Goal: Task Accomplishment & Management: Manage account settings

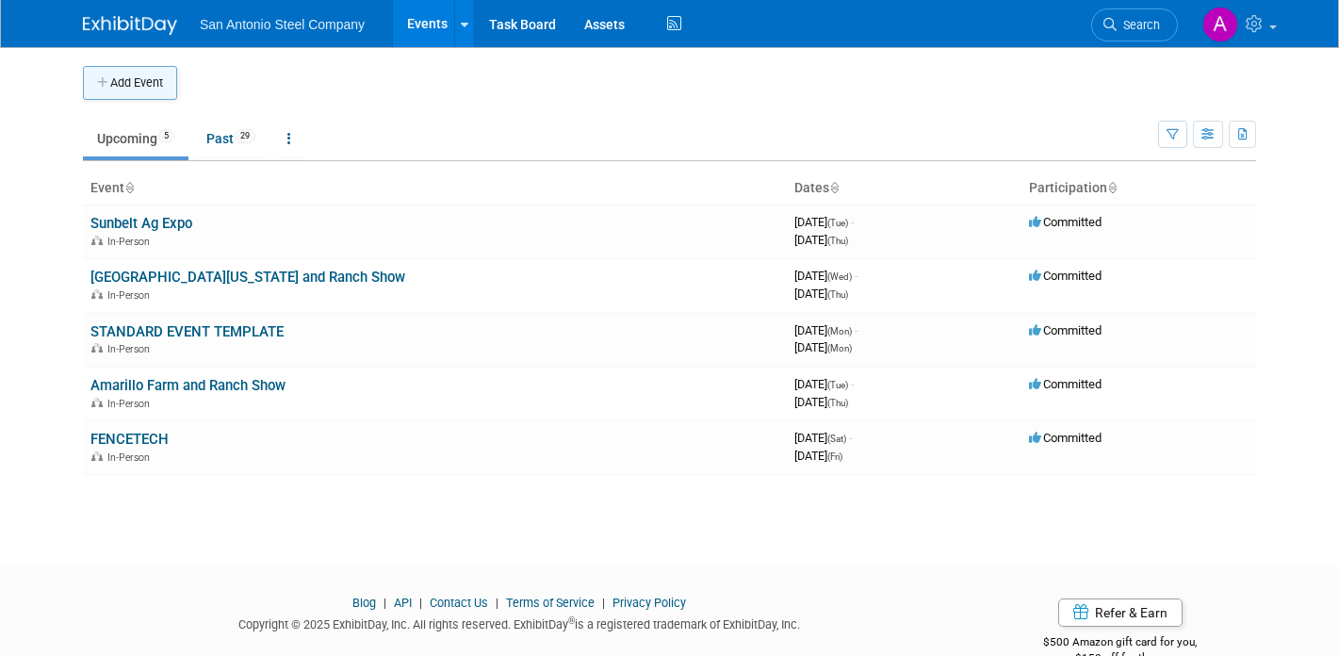
click at [134, 98] on button "Add Event" at bounding box center [130, 83] width 94 height 34
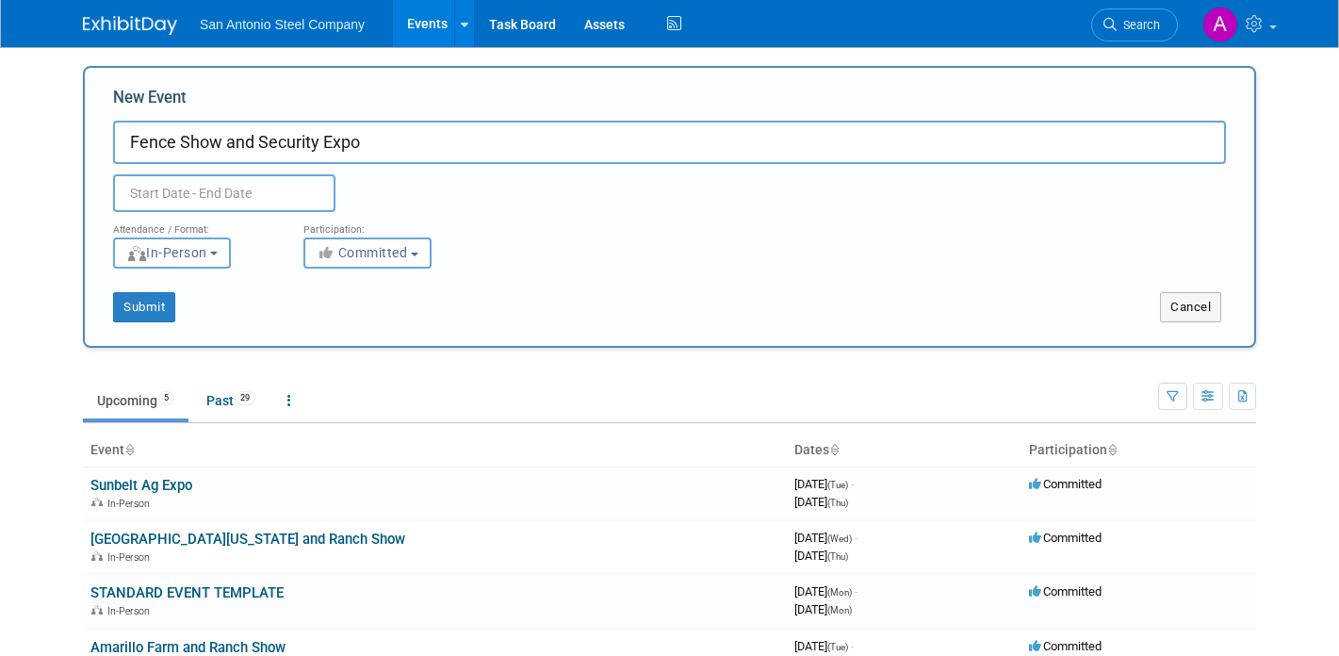
type input "Fence Show and Security Expo"
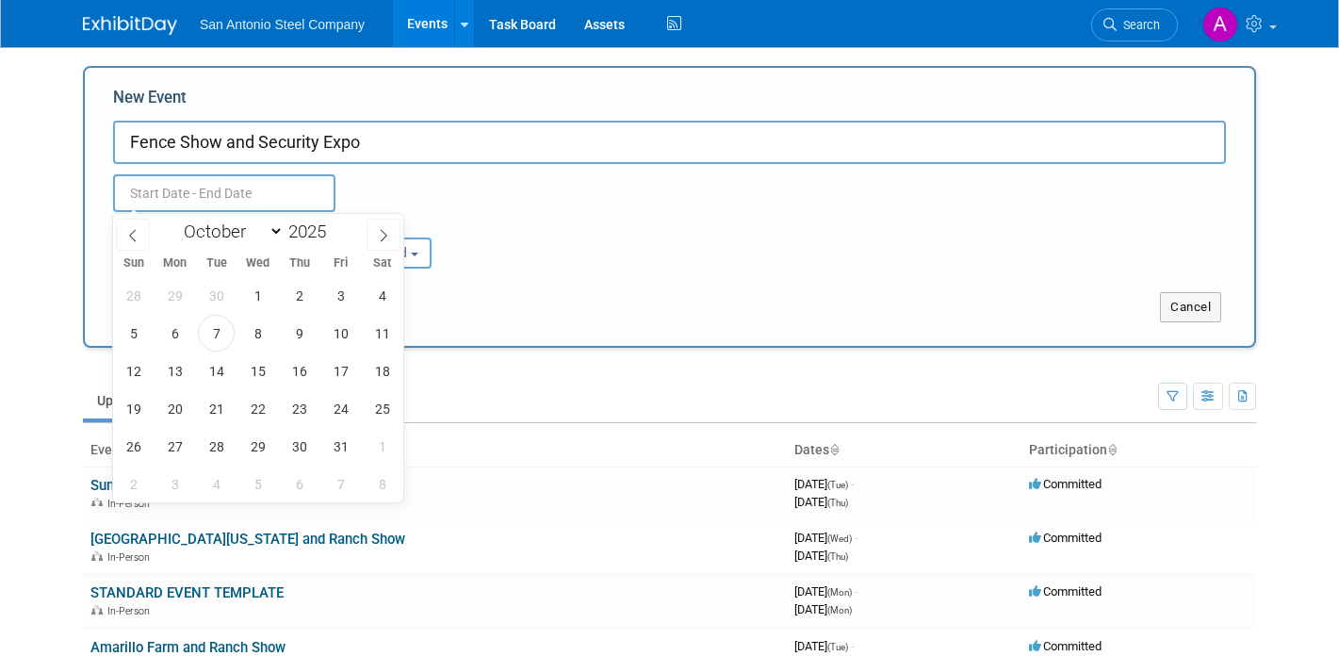
click at [284, 208] on input "text" at bounding box center [224, 193] width 222 height 38
click at [331, 227] on span at bounding box center [333, 225] width 13 height 11
type input "2026"
click at [252, 337] on span "7" at bounding box center [257, 333] width 37 height 37
click at [333, 333] on span "9" at bounding box center [340, 333] width 37 height 37
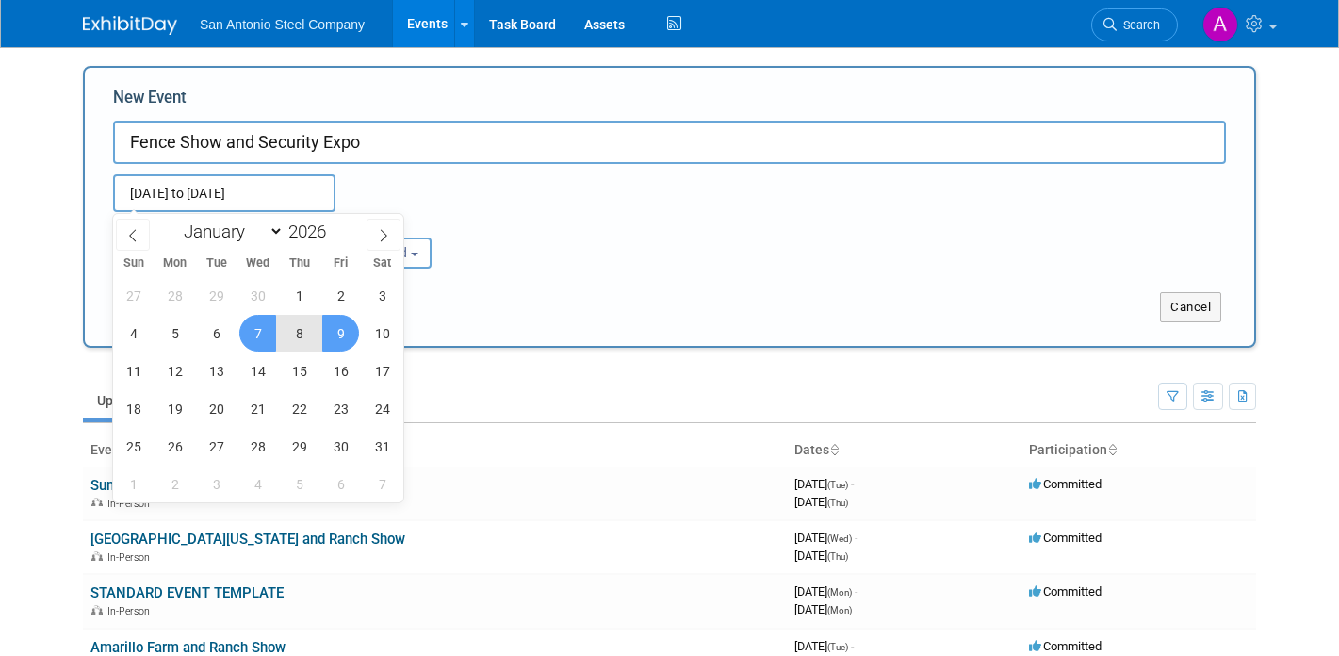
type input "Oct 7, 2026 to Oct 9, 2026"
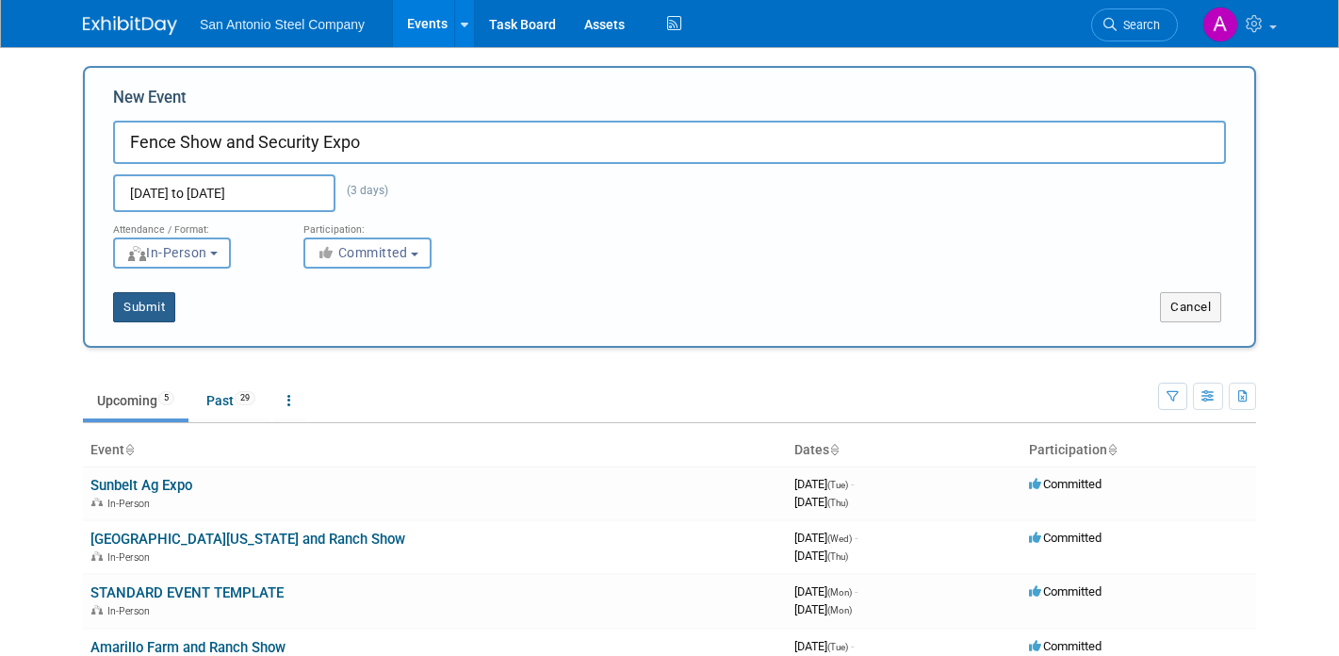
click at [162, 306] on button "Submit" at bounding box center [144, 307] width 62 height 30
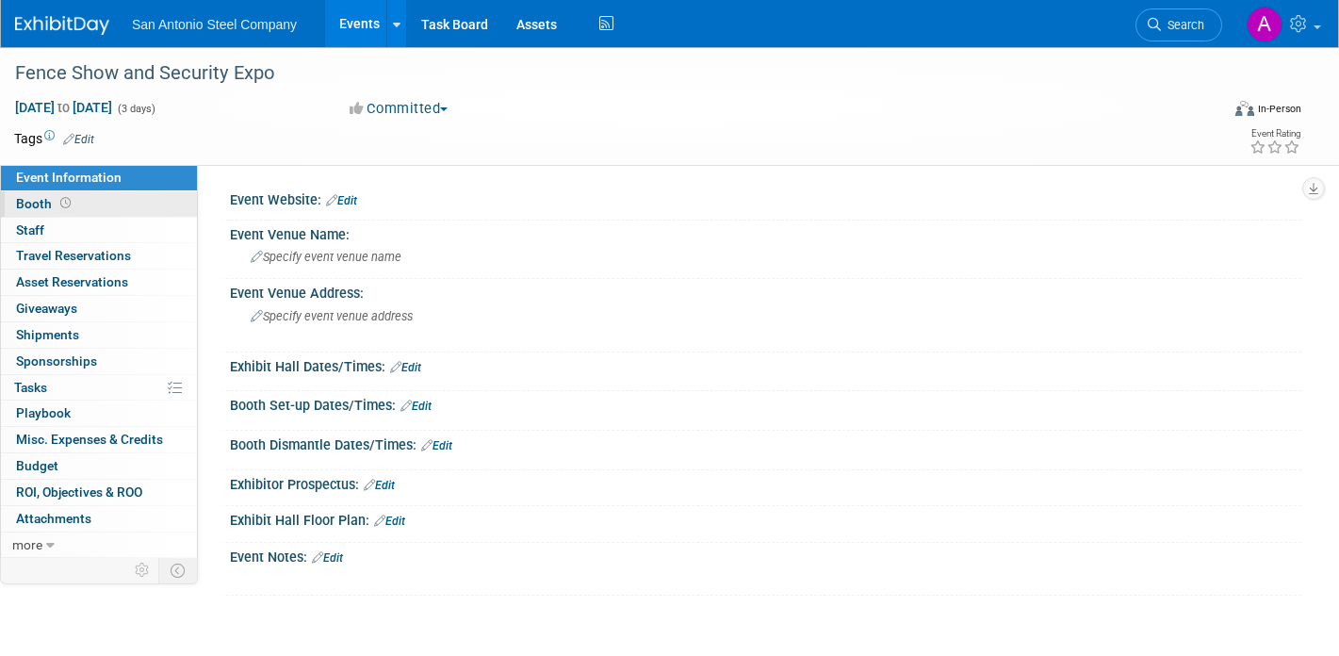
click at [39, 202] on span "Booth" at bounding box center [45, 203] width 58 height 15
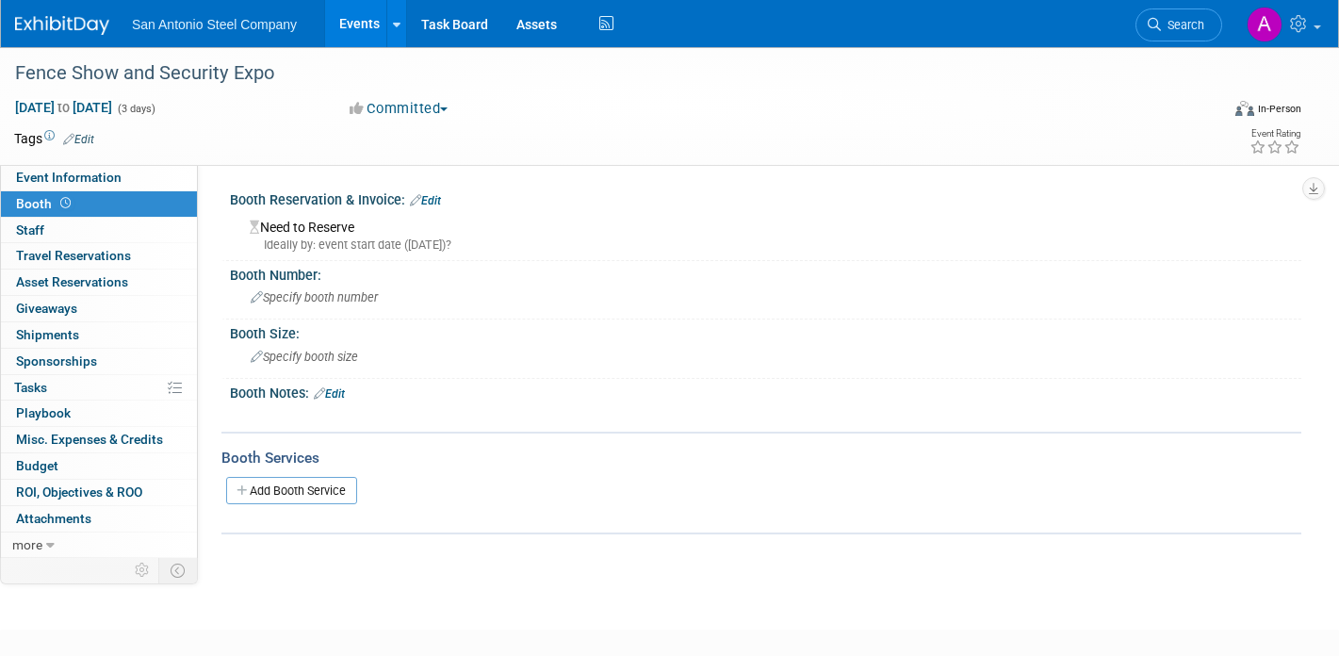
click at [434, 201] on link "Edit" at bounding box center [425, 200] width 31 height 13
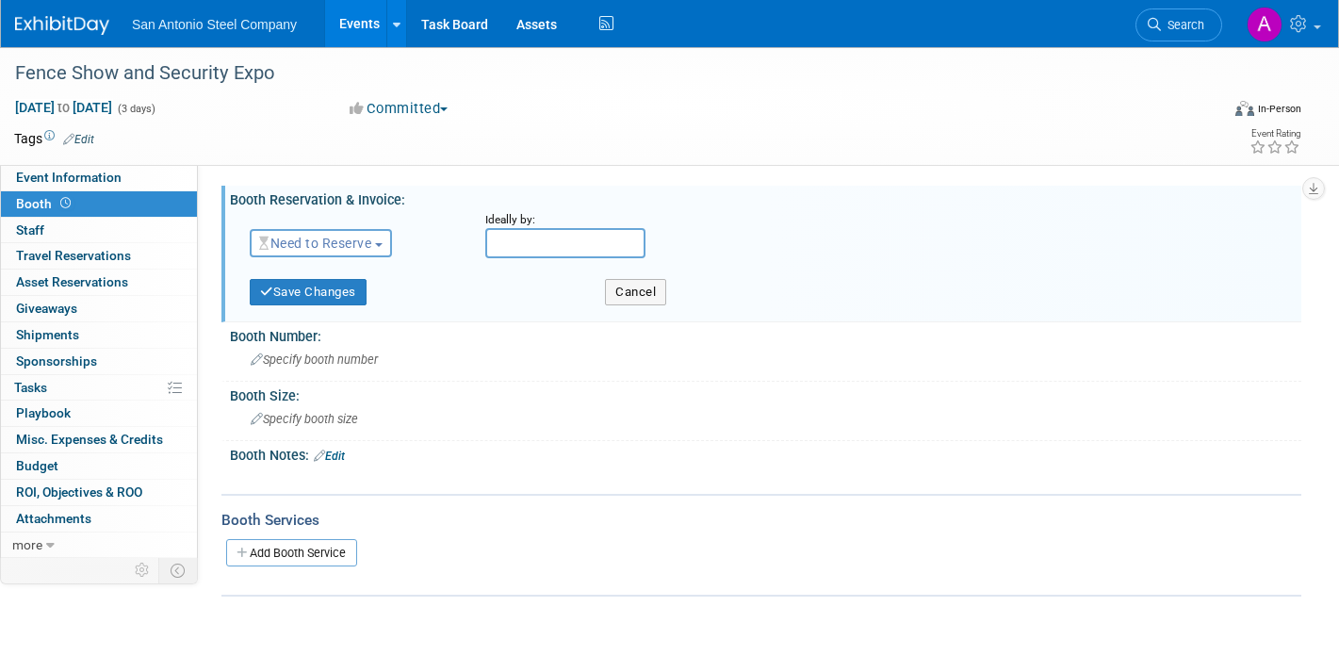
click at [368, 241] on span "Need to Reserve" at bounding box center [315, 243] width 112 height 15
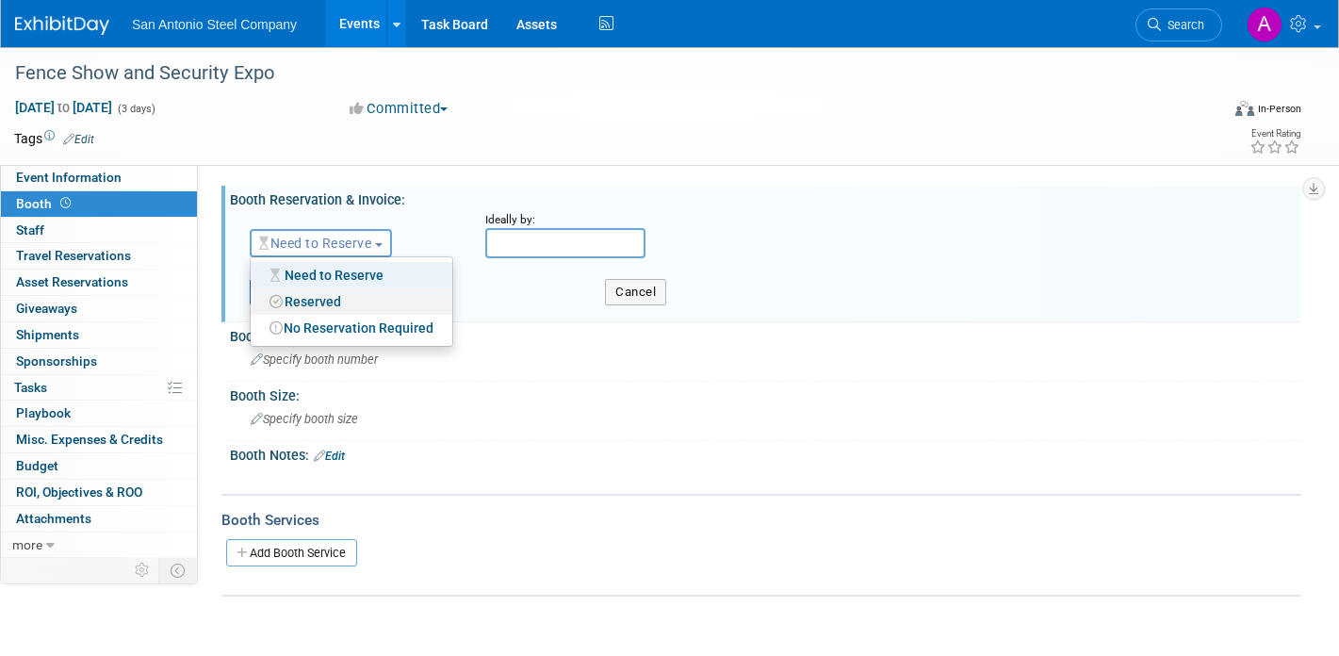
click at [365, 307] on link "Reserved" at bounding box center [352, 301] width 202 height 26
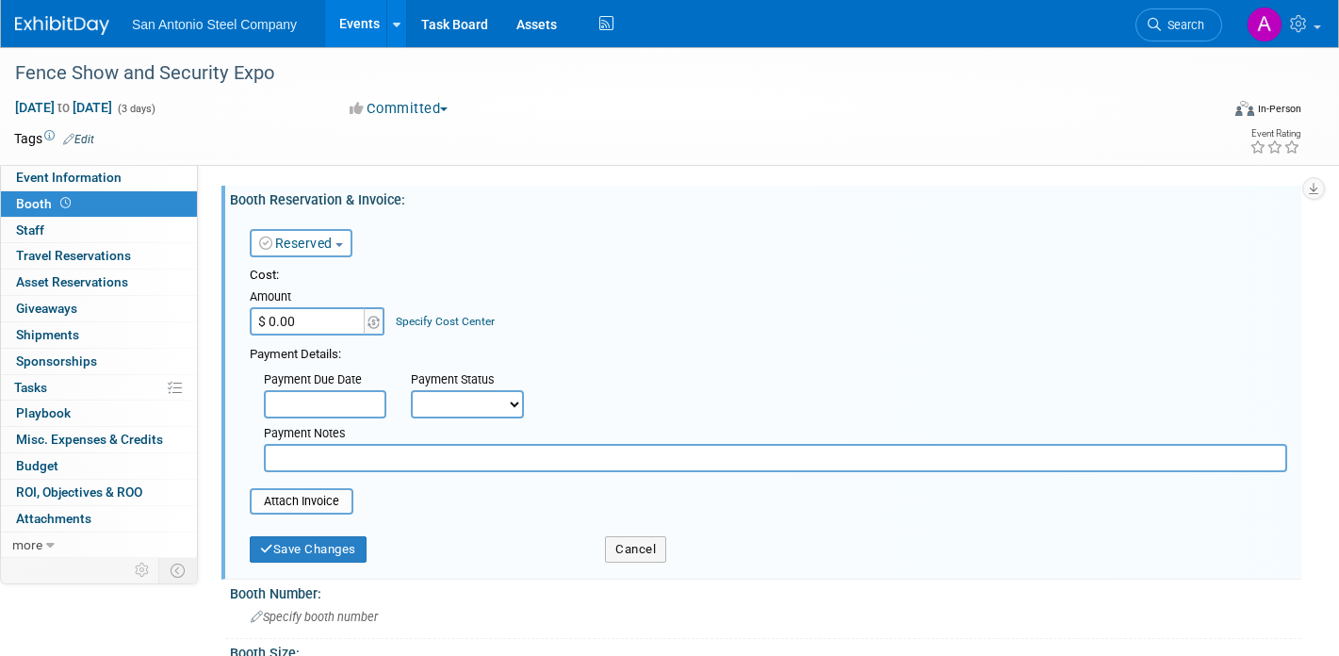
click at [339, 326] on input "$ 0.00" at bounding box center [309, 321] width 118 height 28
click at [340, 501] on input "file" at bounding box center [239, 501] width 224 height 23
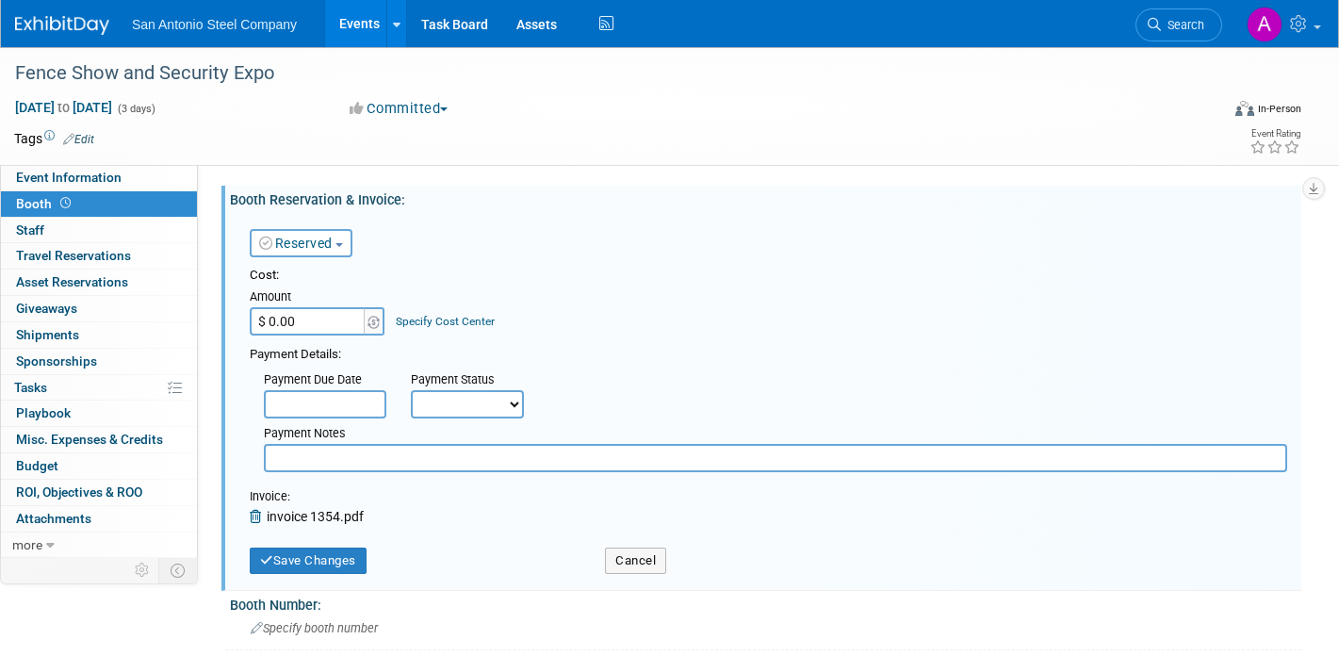
click at [489, 411] on select "Not Paid Yet Partially Paid Paid in Full" at bounding box center [467, 404] width 113 height 28
select select "3"
click at [411, 390] on select "Not Paid Yet Partially Paid Paid in Full" at bounding box center [467, 404] width 113 height 28
click at [337, 563] on button "Save Changes" at bounding box center [308, 560] width 117 height 26
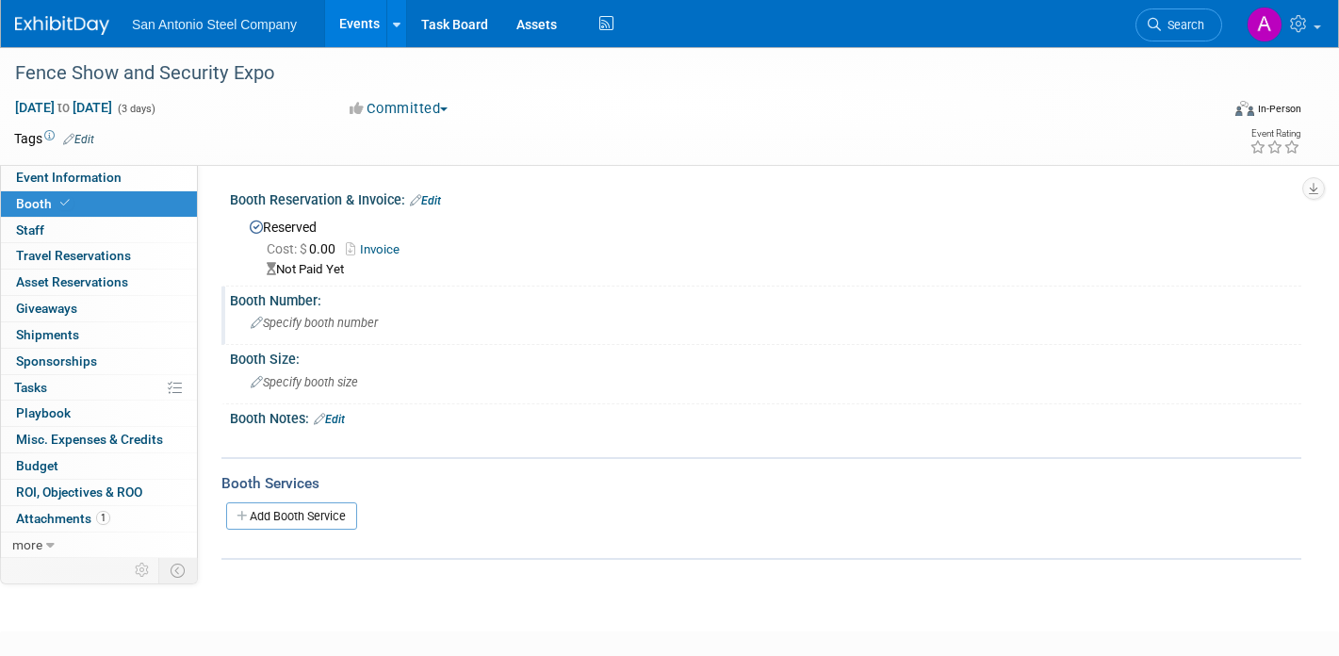
click at [299, 308] on div "Specify booth number" at bounding box center [765, 322] width 1043 height 29
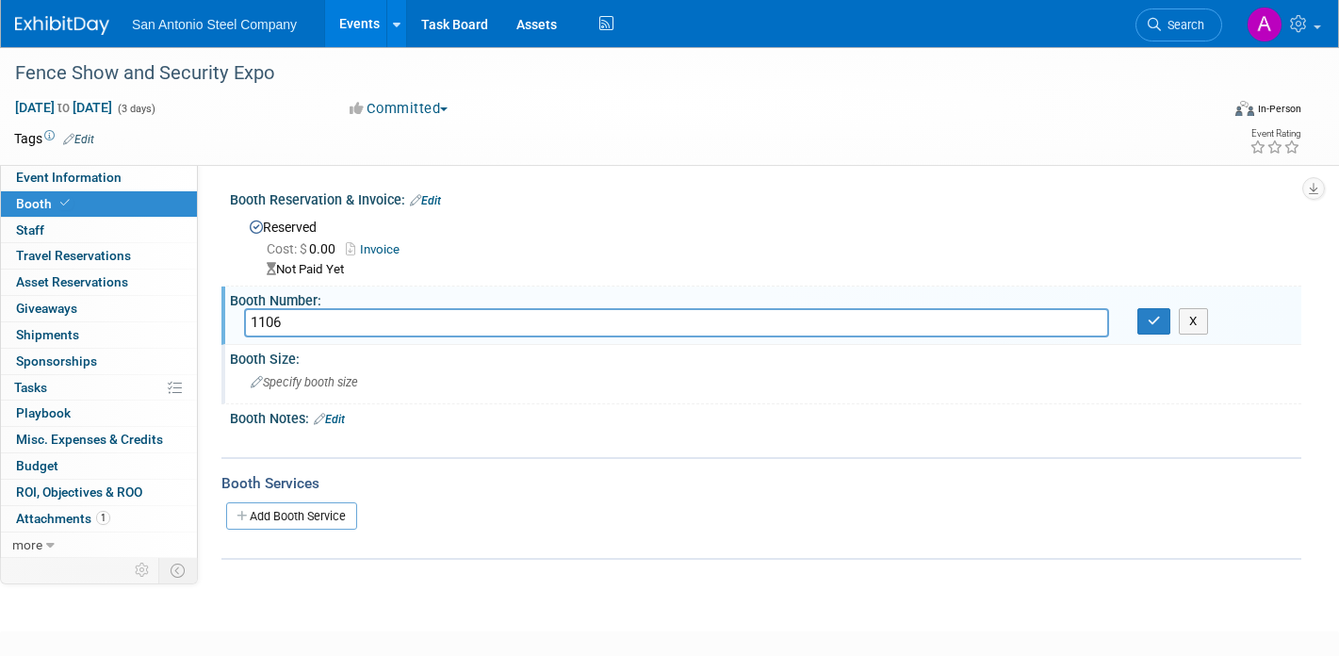
type input "1106"
click at [419, 388] on div "Specify booth size" at bounding box center [765, 381] width 1043 height 29
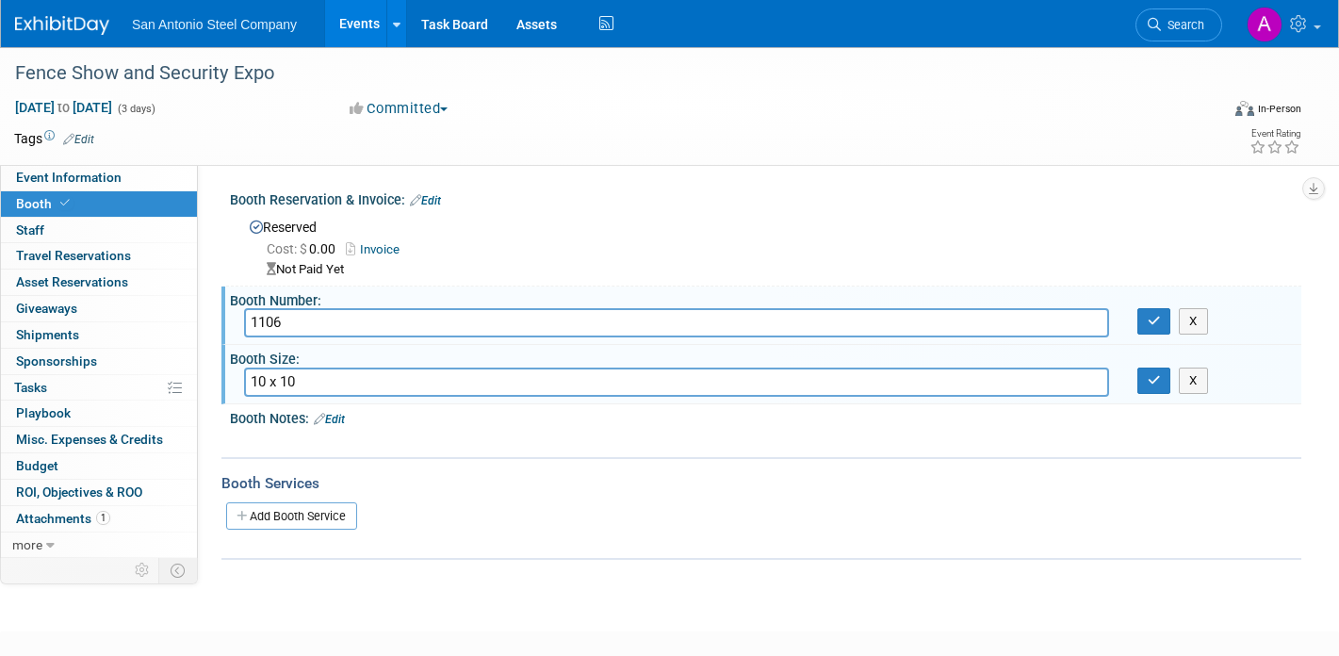
type input "10 x 10"
click at [488, 459] on div "Booth Services Add Booth Service" at bounding box center [761, 508] width 1080 height 103
click at [1159, 321] on button "button" at bounding box center [1154, 321] width 34 height 26
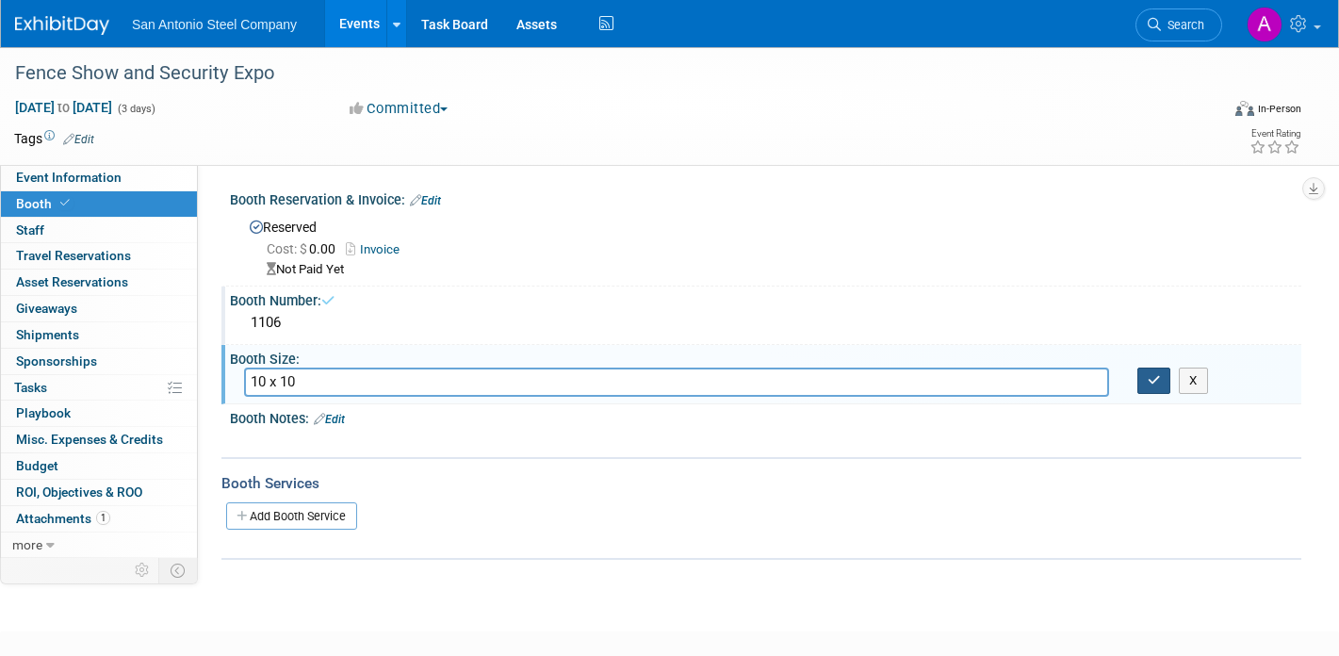
click at [1155, 380] on icon "button" at bounding box center [1153, 380] width 13 height 12
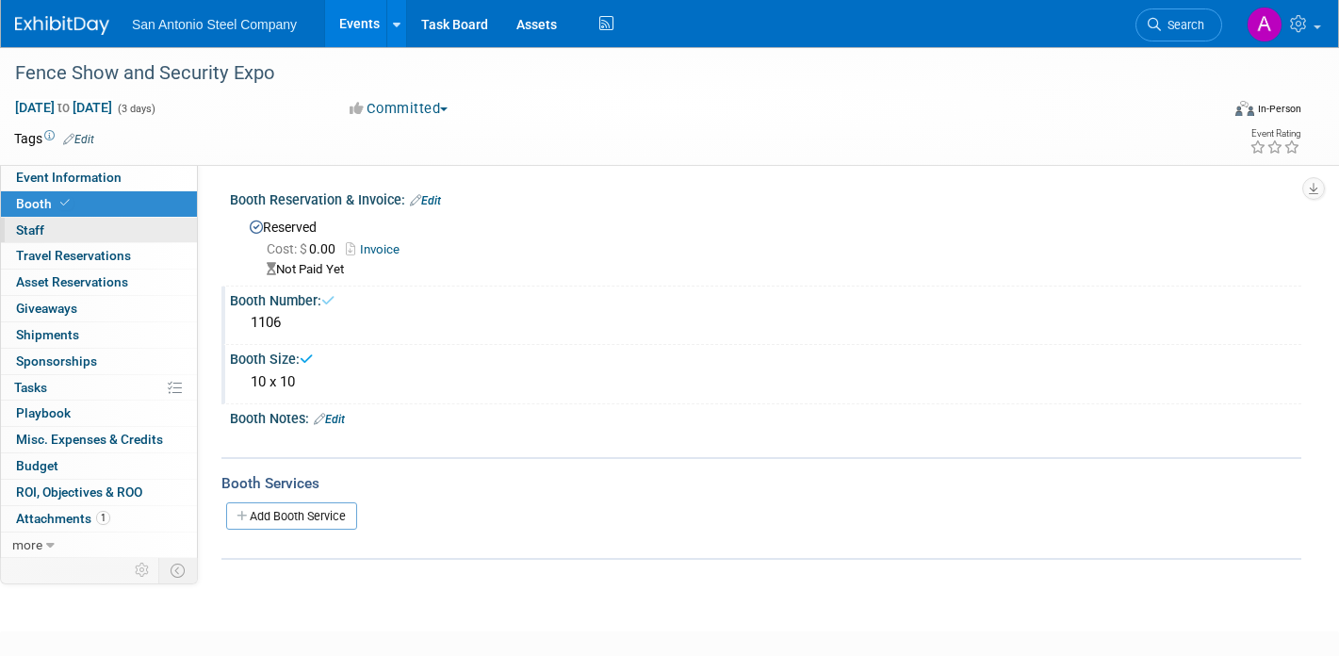
click at [140, 231] on link "0 Staff 0" at bounding box center [99, 230] width 196 height 25
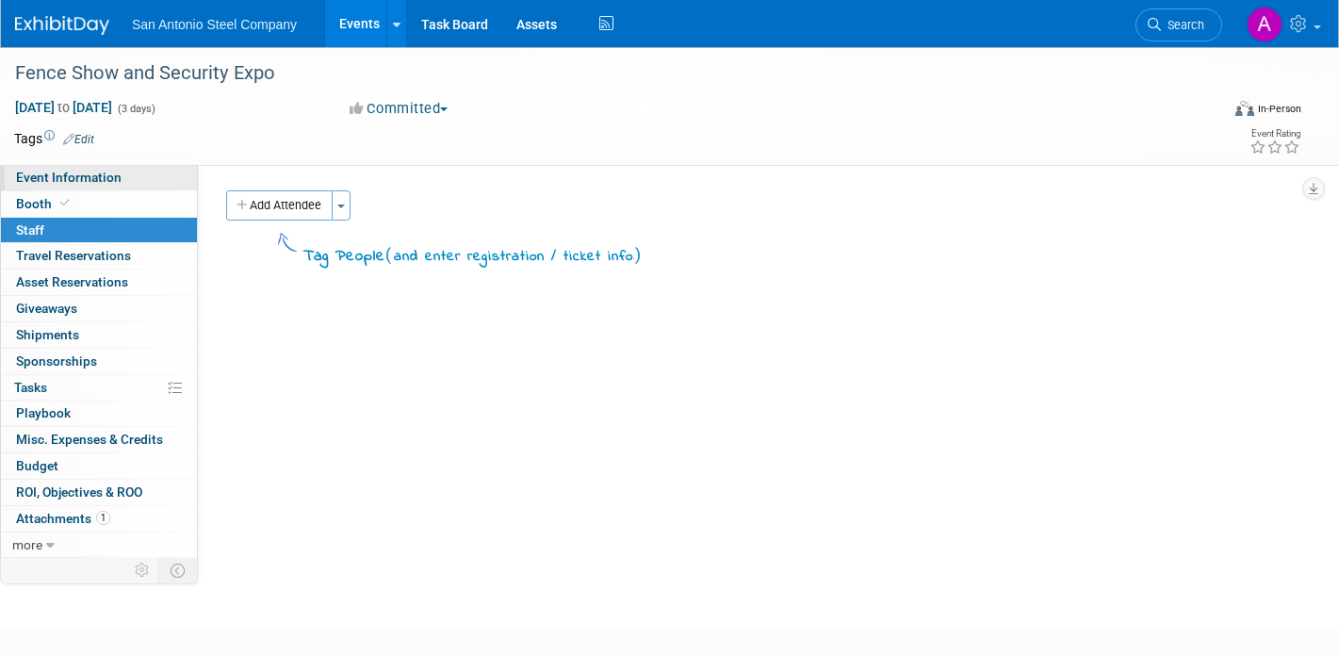
click at [127, 170] on link "Event Information" at bounding box center [99, 177] width 196 height 25
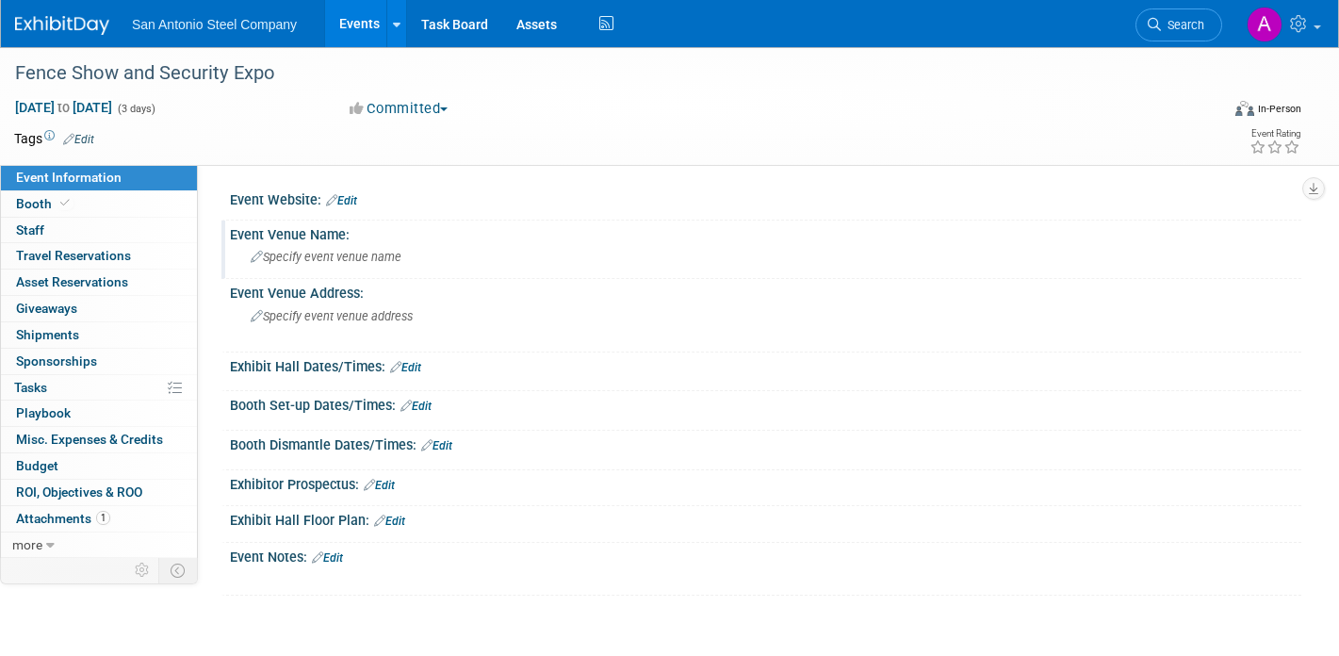
click at [336, 258] on span "Specify event venue name" at bounding box center [326, 257] width 151 height 14
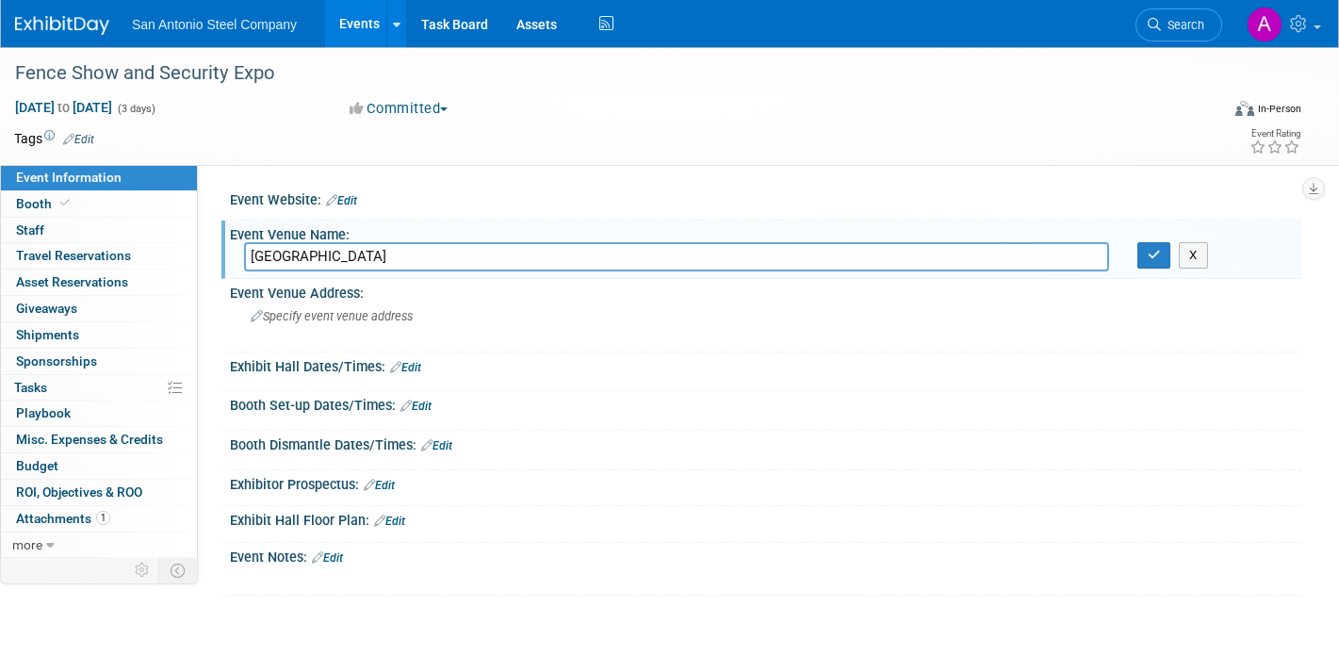
type input "[GEOGRAPHIC_DATA]"
click at [531, 189] on div "Event Website: Edit" at bounding box center [765, 198] width 1071 height 24
click at [510, 190] on div "Event Website: Edit" at bounding box center [765, 198] width 1071 height 24
click at [1150, 261] on icon "button" at bounding box center [1153, 255] width 13 height 12
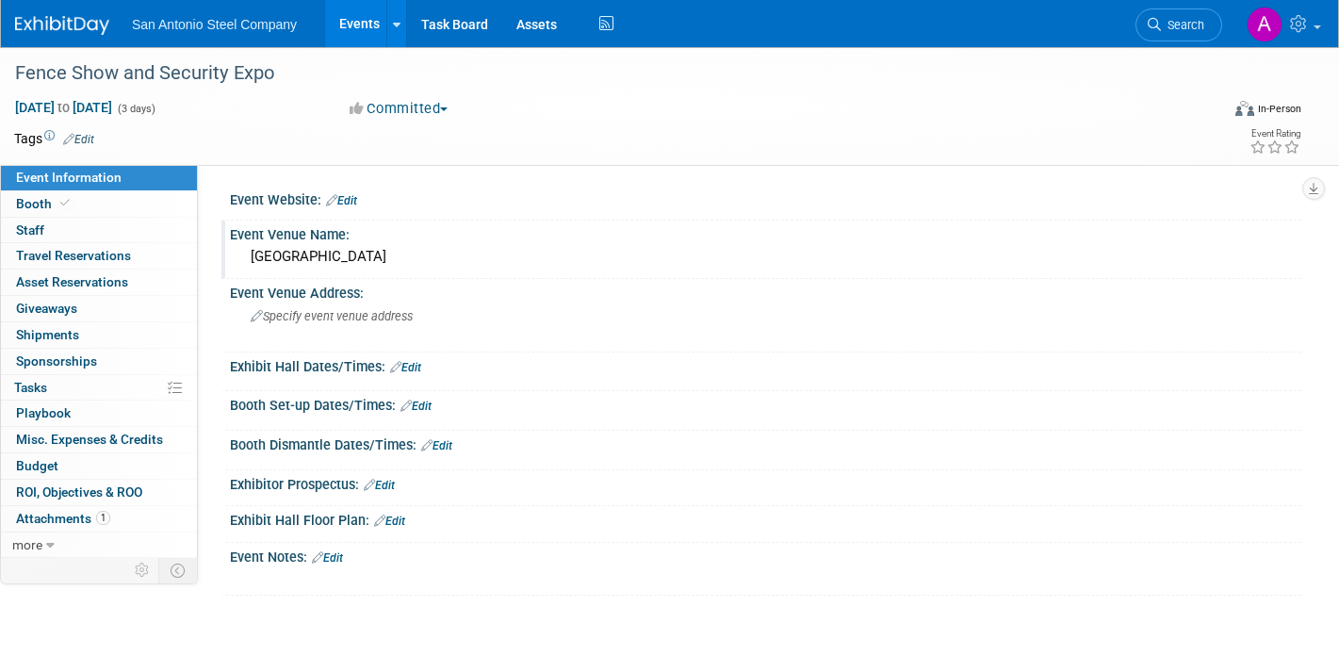
click at [202, 38] on ul "San Antonio Steel Company Events Add Event Bulk Upload Events Shareable Event B…" at bounding box center [375, 23] width 486 height 47
click at [212, 18] on span "San Antonio Steel Company" at bounding box center [214, 24] width 165 height 15
click at [82, 28] on img at bounding box center [62, 25] width 94 height 19
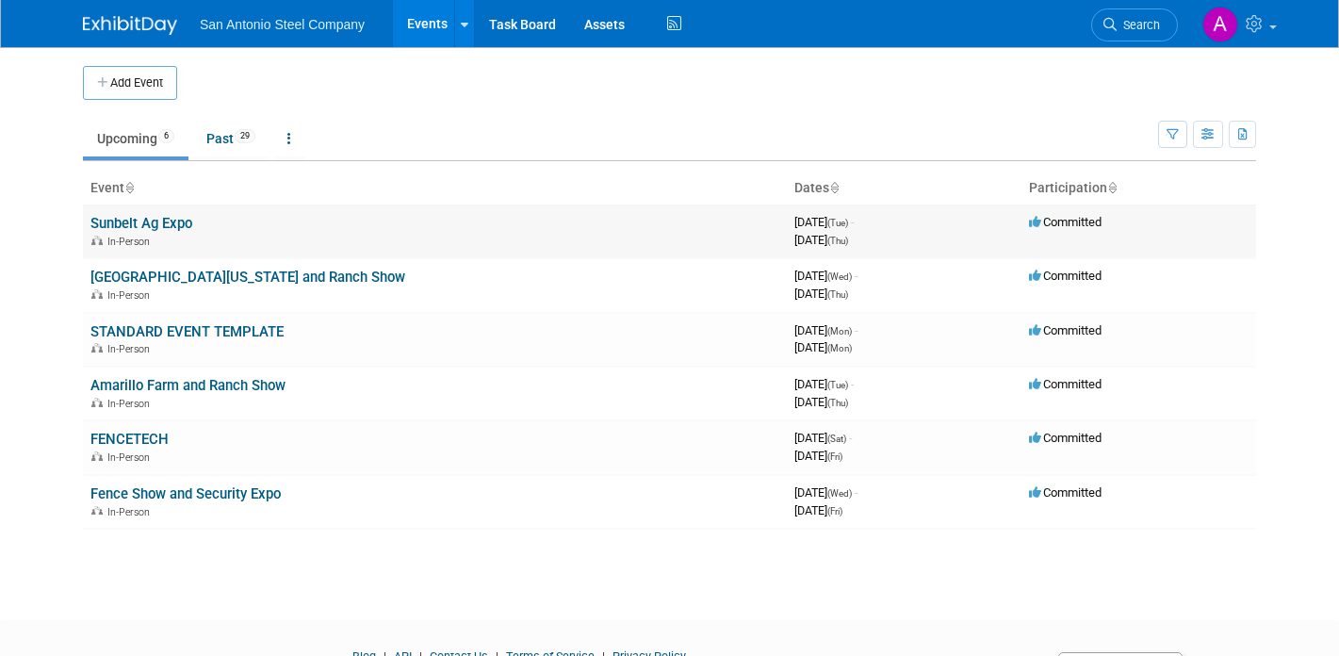
click at [166, 219] on link "Sunbelt Ag Expo" at bounding box center [141, 223] width 102 height 17
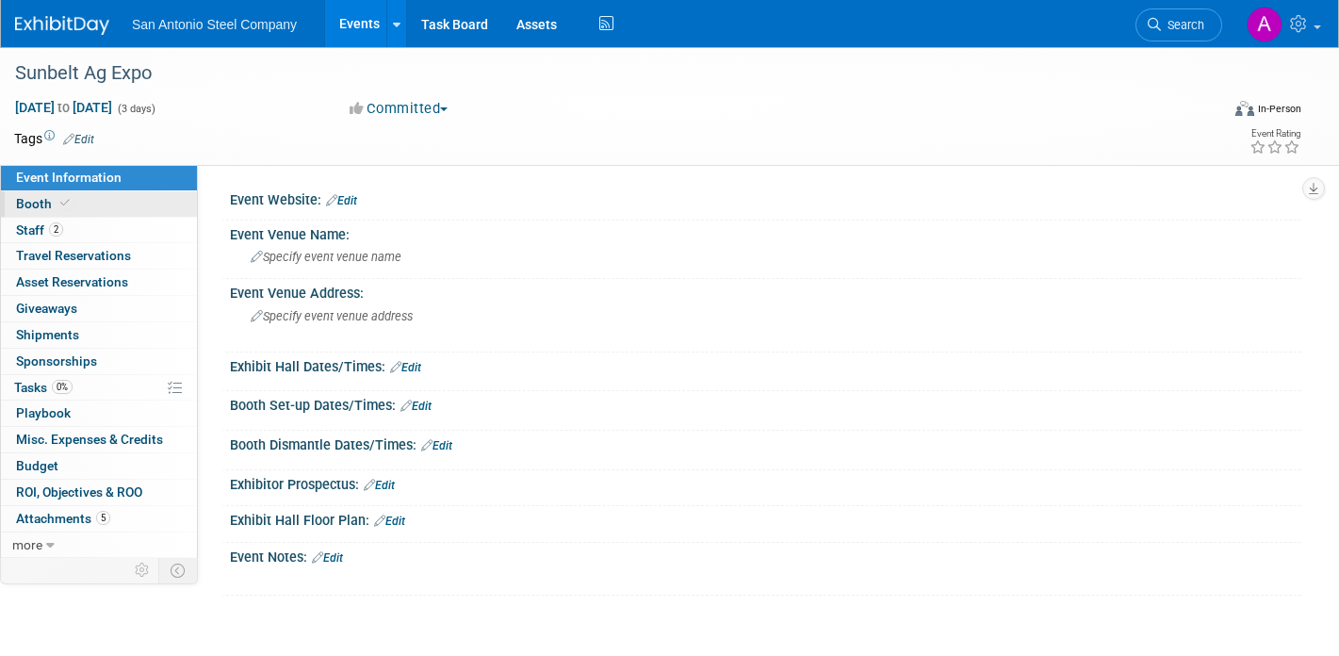
click at [138, 199] on link "Booth" at bounding box center [99, 203] width 196 height 25
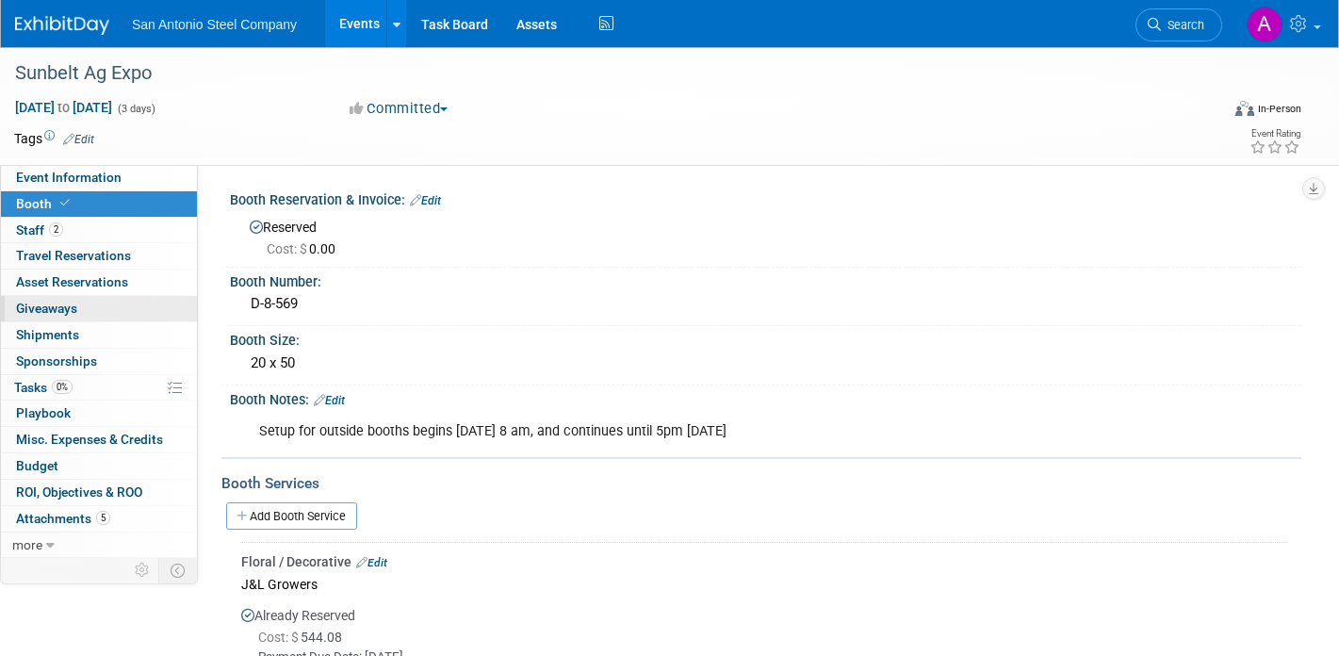
click at [120, 296] on link "0 Giveaways 0" at bounding box center [99, 308] width 196 height 25
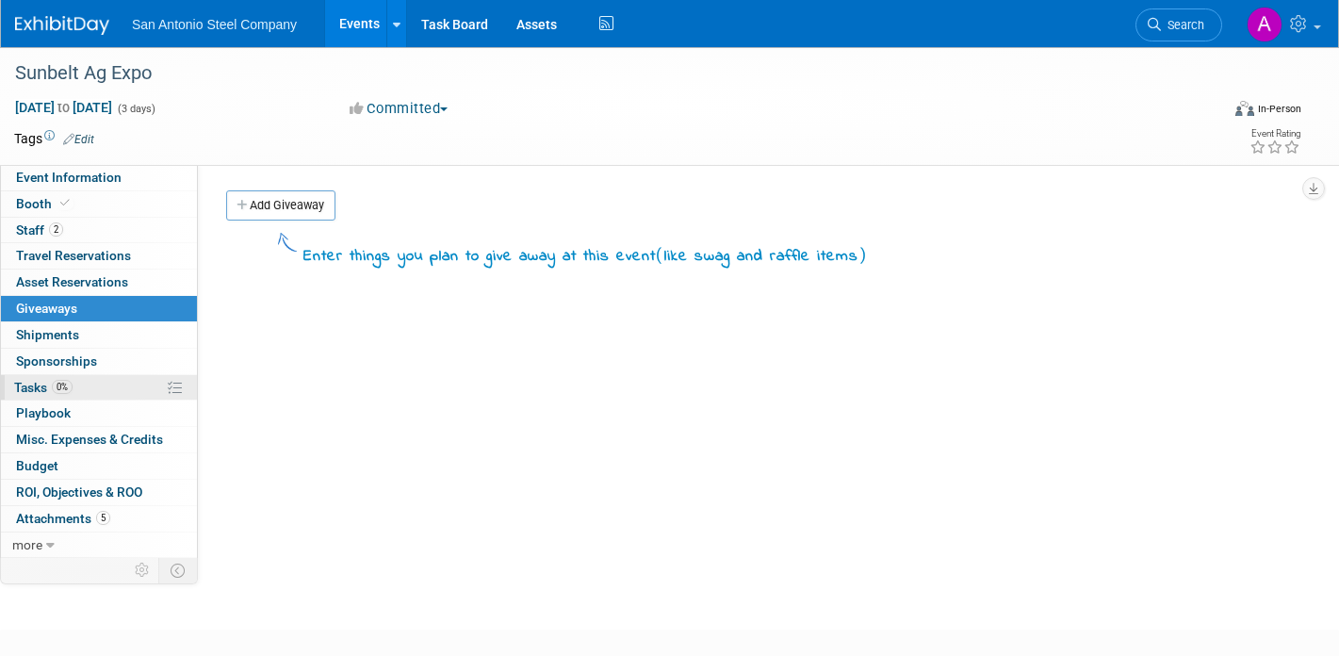
click at [104, 390] on link "0% Tasks 0%" at bounding box center [99, 387] width 196 height 25
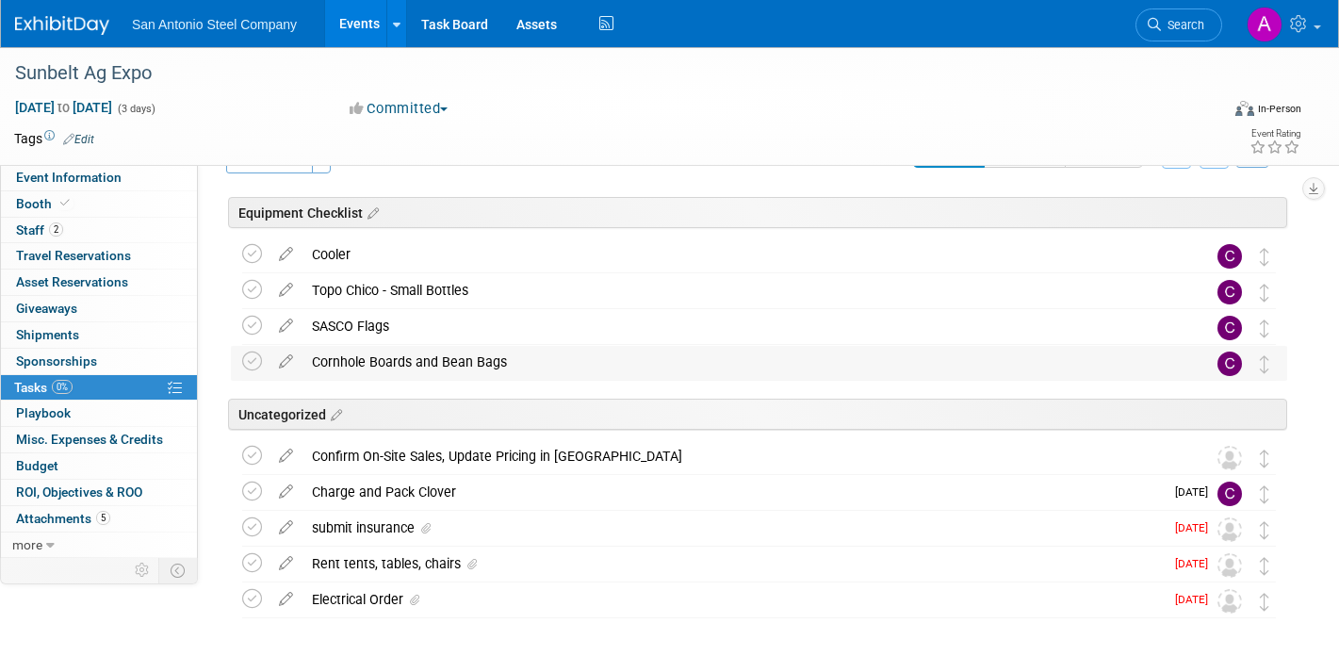
scroll to position [38, 0]
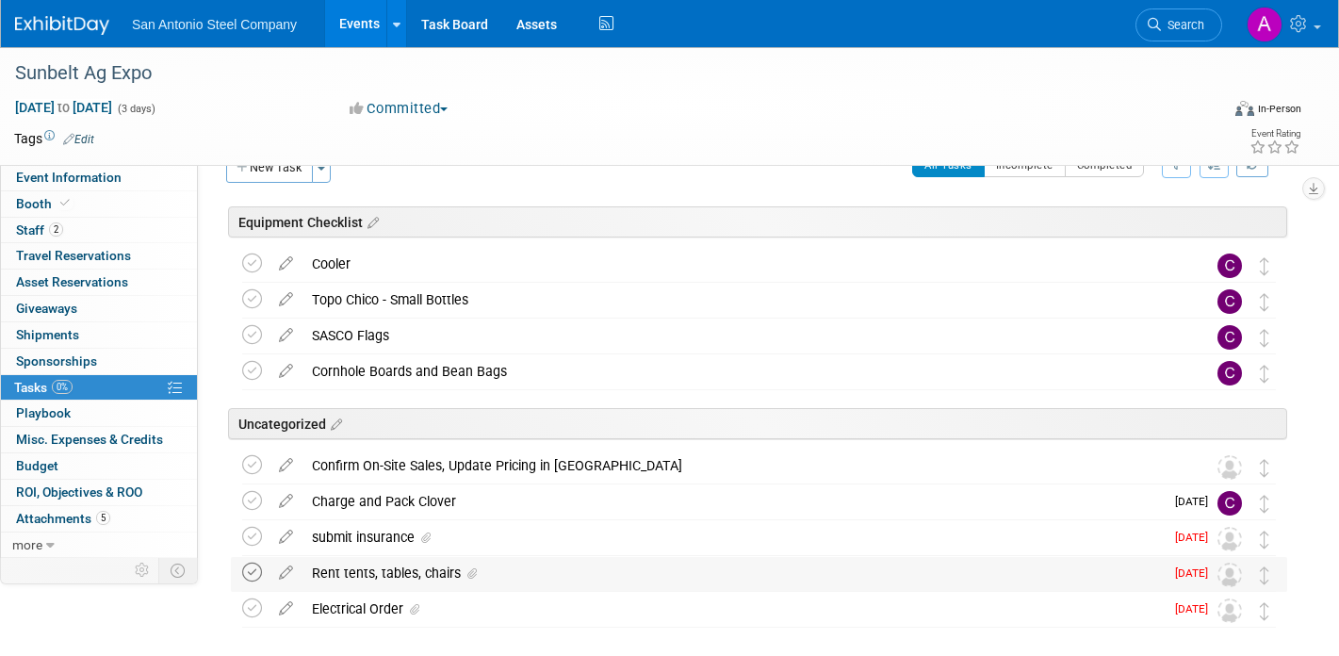
click at [251, 573] on icon at bounding box center [252, 572] width 20 height 20
click at [297, 171] on button "New Task" at bounding box center [269, 168] width 87 height 30
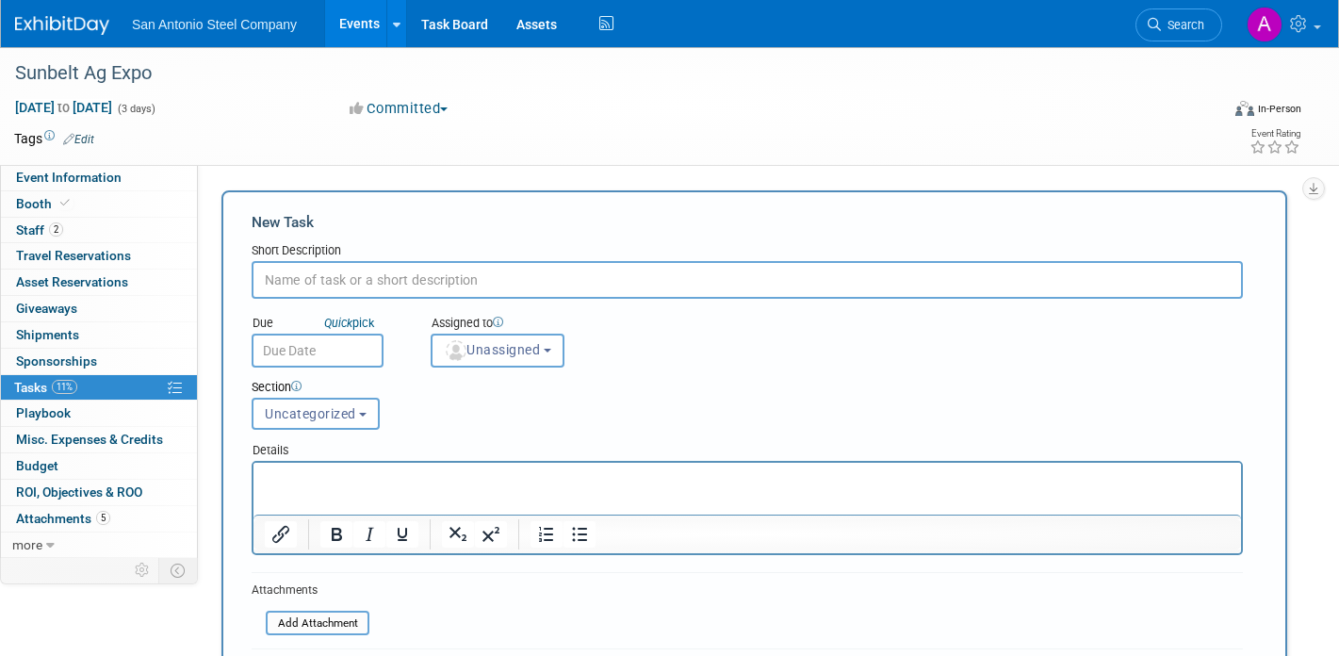
scroll to position [0, 0]
click at [361, 284] on input "text" at bounding box center [747, 280] width 991 height 38
type input "Strainrite Product Display with Inventory"
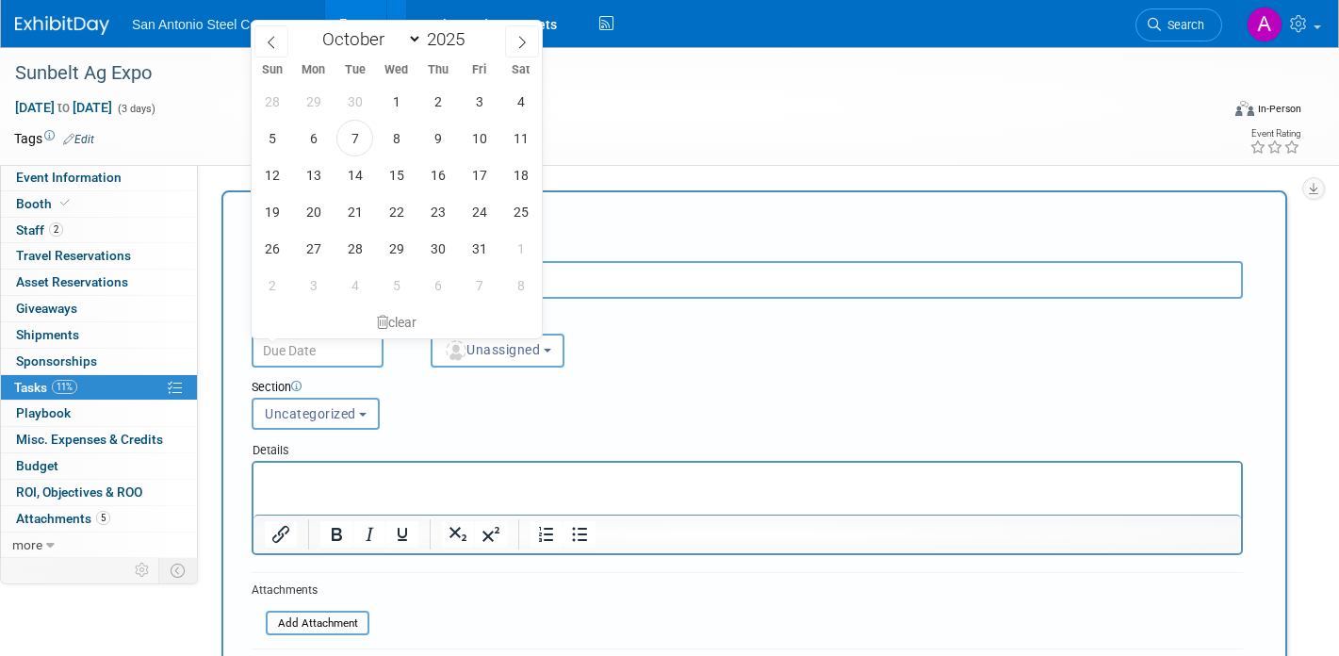
click at [362, 353] on input "text" at bounding box center [318, 350] width 132 height 34
click at [483, 135] on span "10" at bounding box center [479, 138] width 37 height 37
type input "Oct 10, 2025"
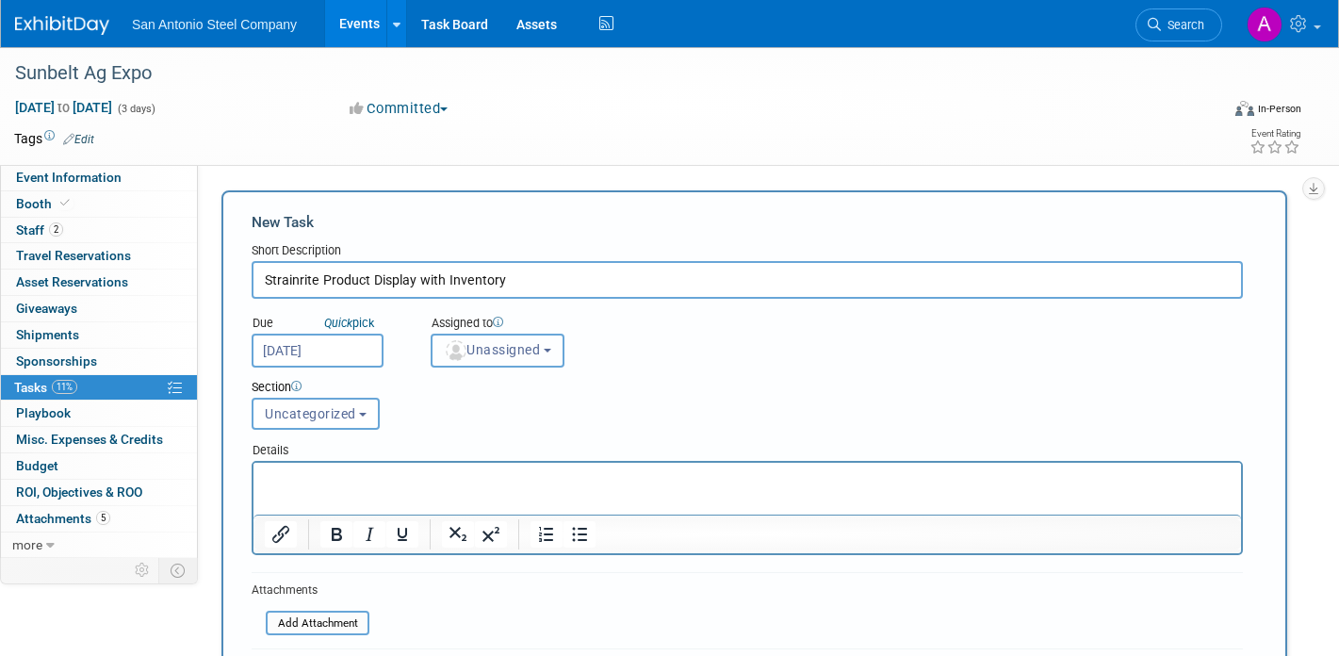
click at [492, 336] on button "Unassigned" at bounding box center [498, 350] width 134 height 34
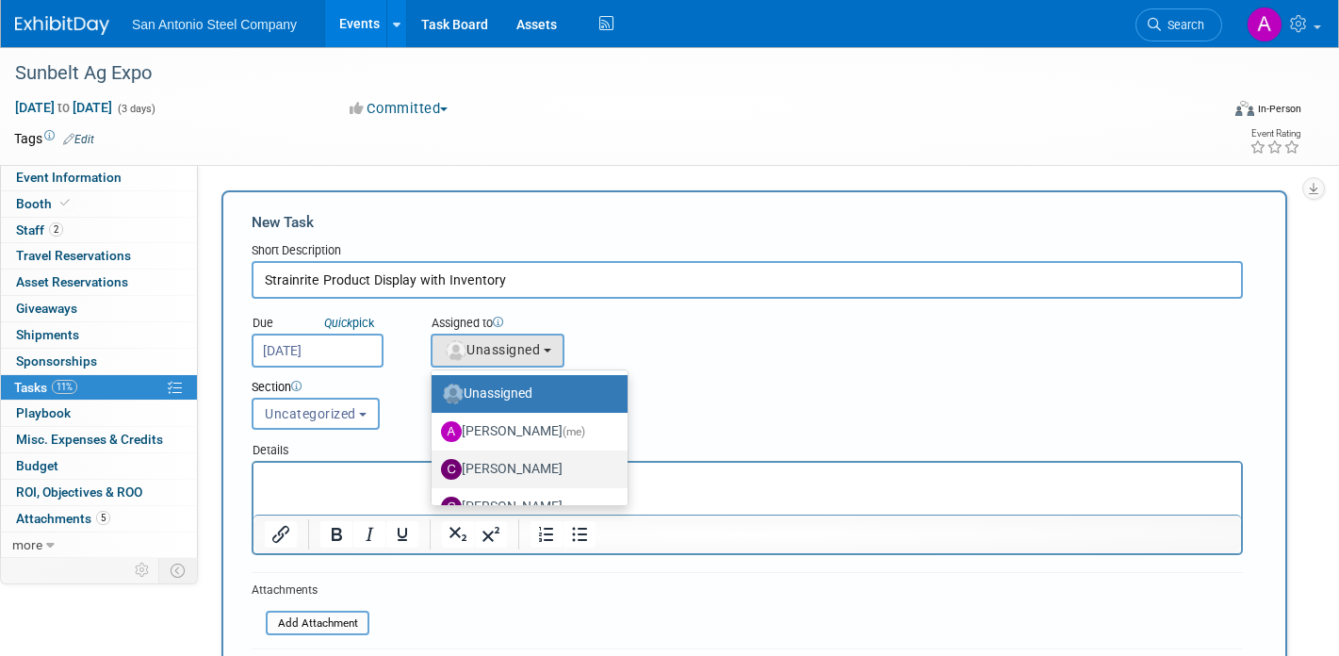
click at [528, 466] on label "[PERSON_NAME]" at bounding box center [525, 469] width 168 height 30
click at [434, 466] on input "[PERSON_NAME]" at bounding box center [428, 467] width 12 height 12
select select "322a2de9-e4d9-4c17-a0f4-0fcfc5b17fad"
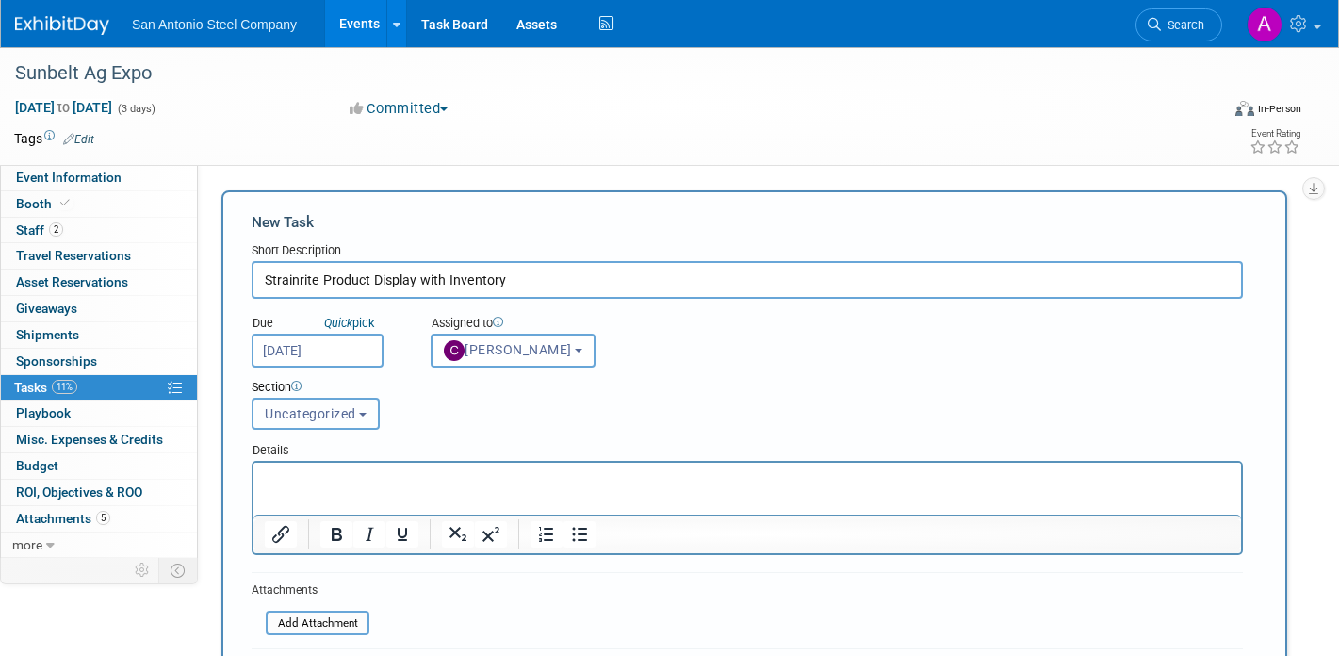
click at [344, 414] on span "Uncategorized" at bounding box center [310, 413] width 91 height 15
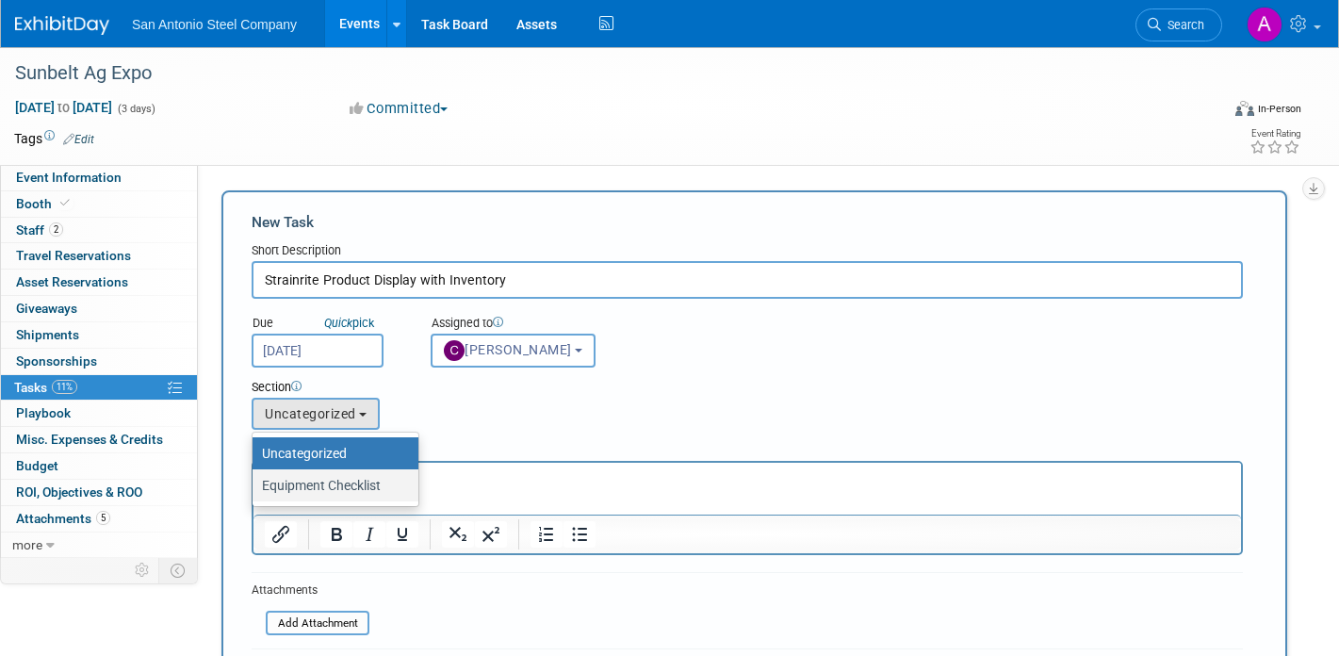
click at [332, 477] on label "Equipment Checklist" at bounding box center [331, 485] width 138 height 24
click at [255, 479] on input "Equipment Checklist" at bounding box center [249, 485] width 12 height 12
select select "11274173"
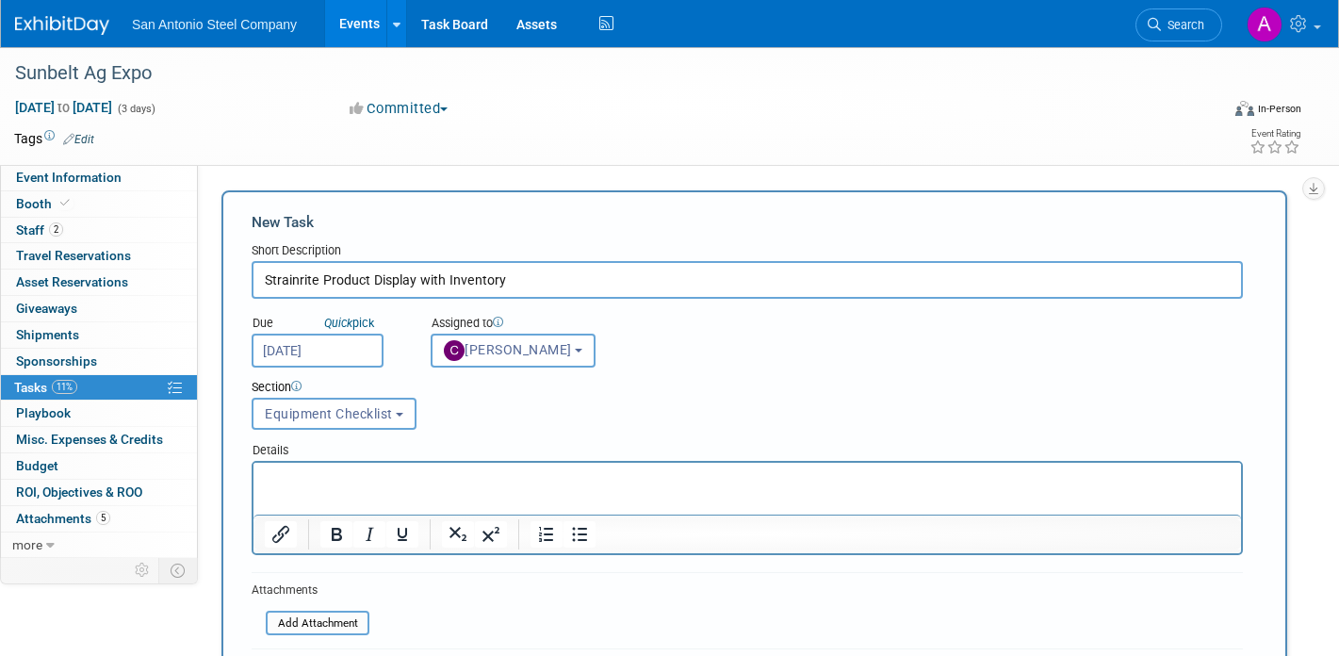
click at [611, 595] on form "New Task Short Description Strainrite Product Display with Inventory Due Quick …" at bounding box center [754, 495] width 1005 height 566
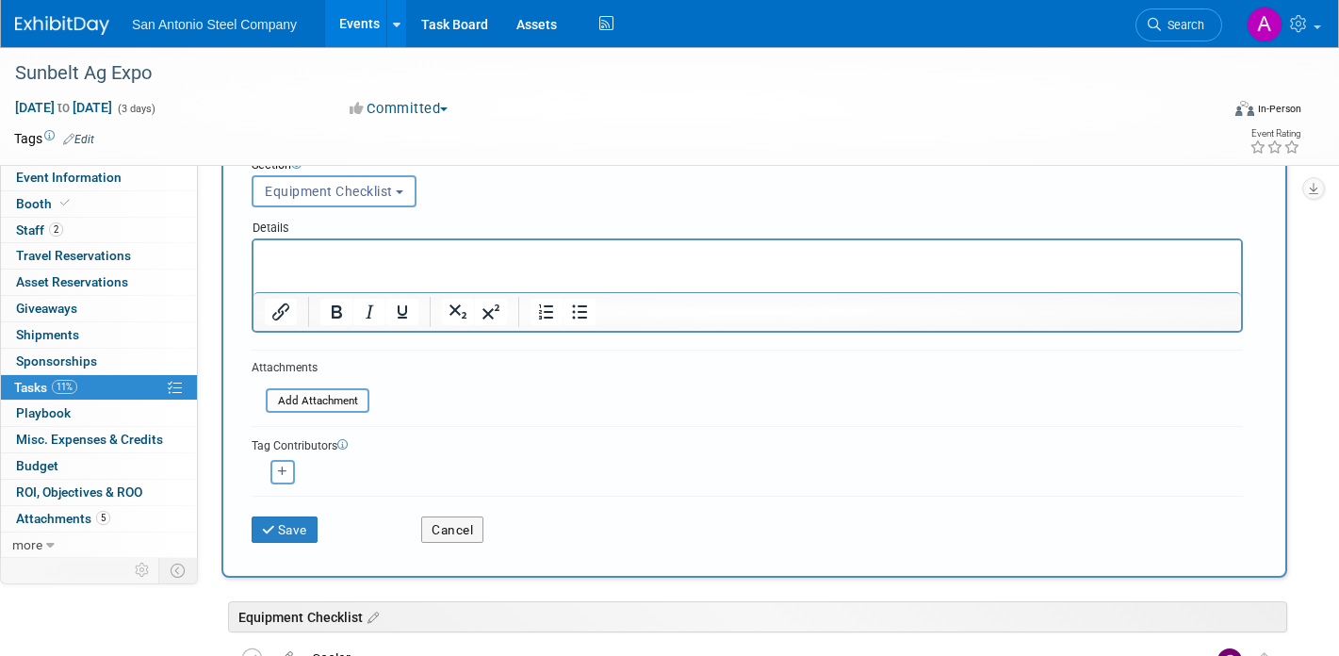
scroll to position [226, 0]
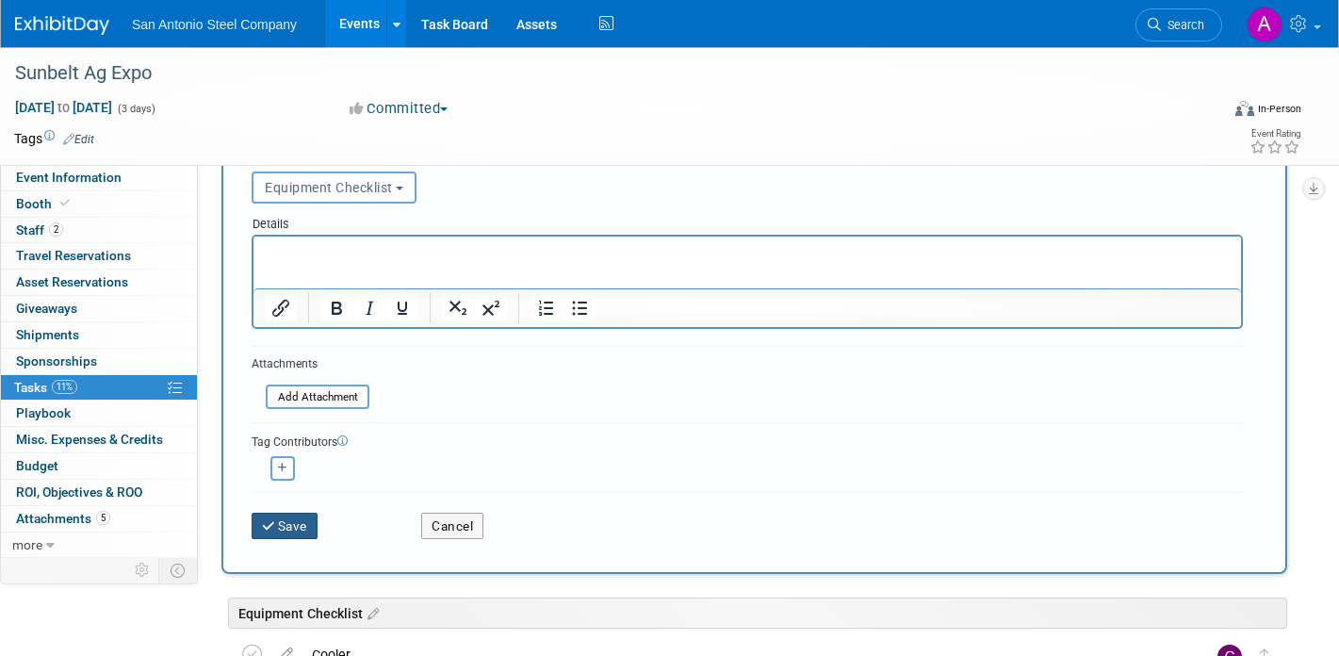
click at [278, 533] on button "Save" at bounding box center [285, 525] width 66 height 26
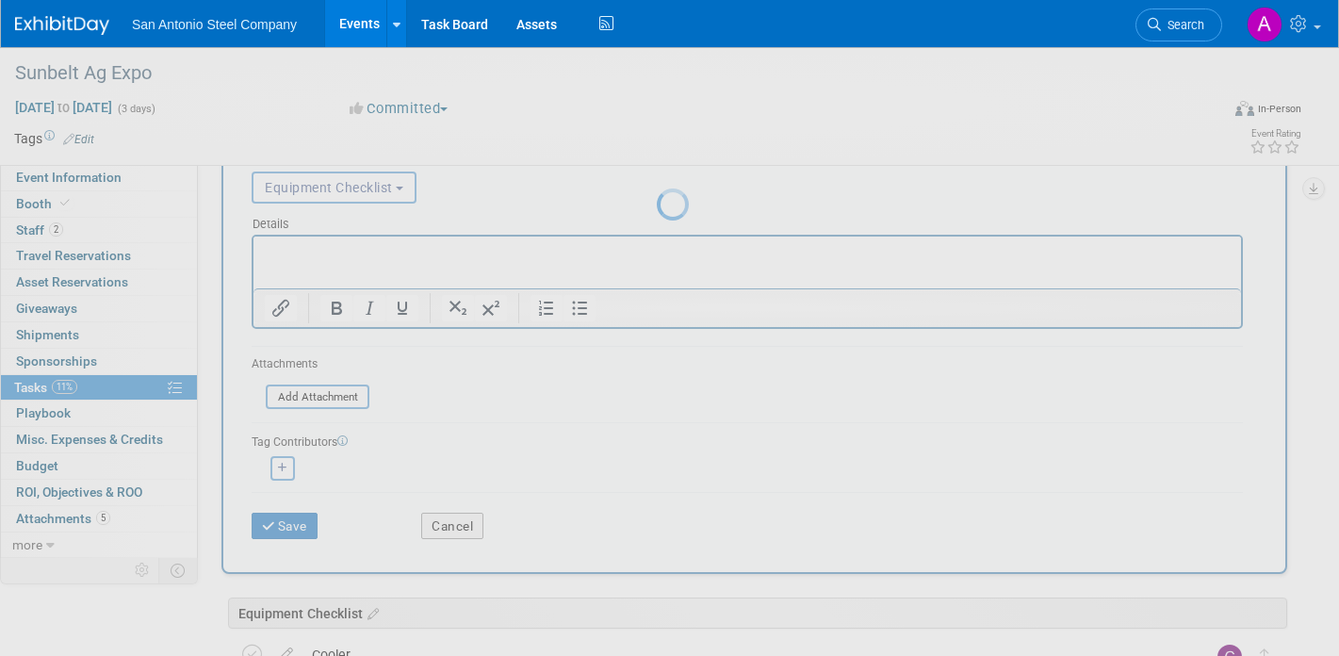
scroll to position [0, 0]
